Goal: Task Accomplishment & Management: Use online tool/utility

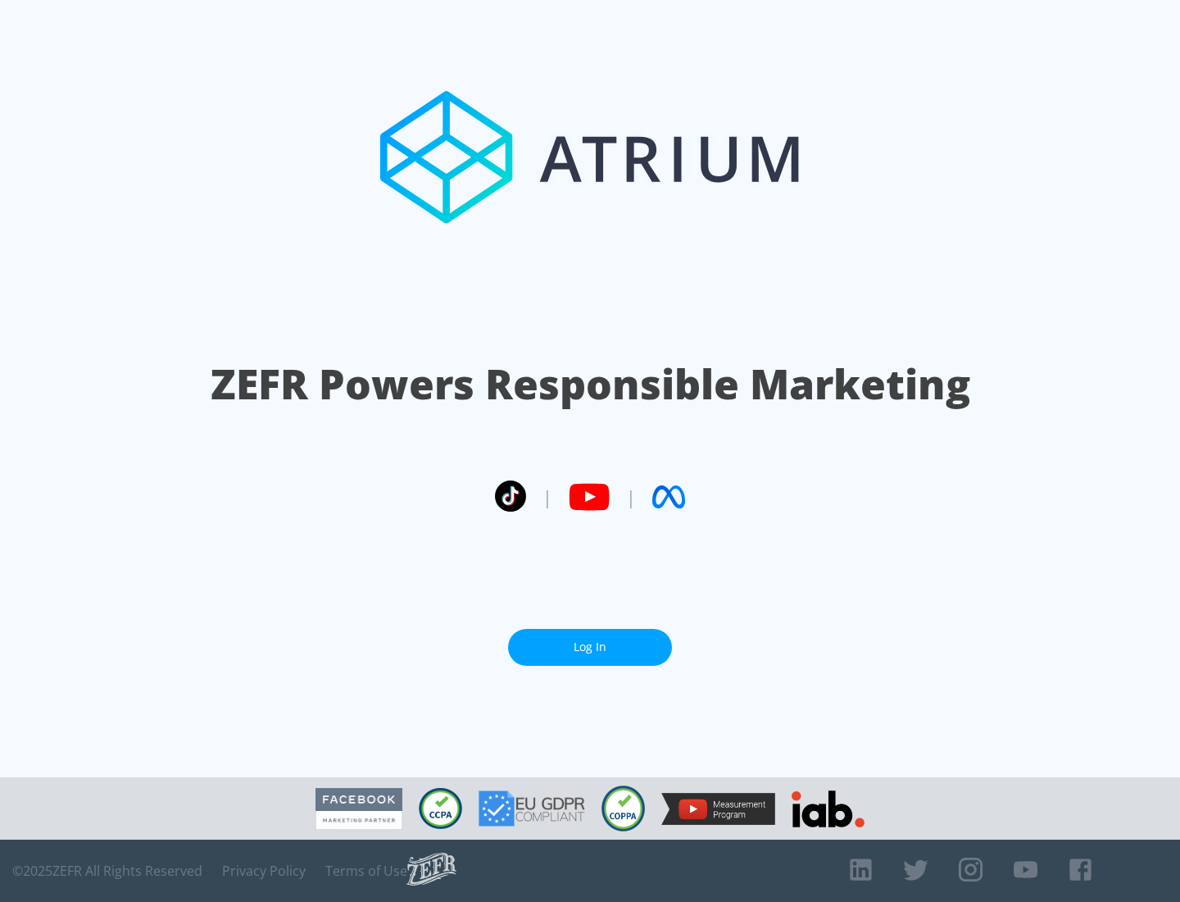
click at [590, 647] on link "Log In" at bounding box center [590, 647] width 164 height 37
